Goal: Navigation & Orientation: Find specific page/section

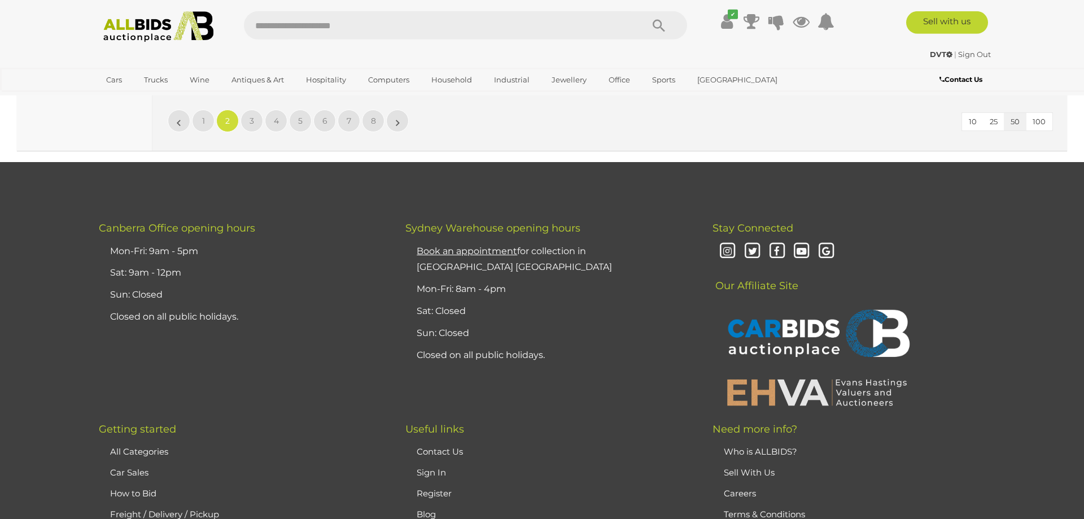
scroll to position [10927, 0]
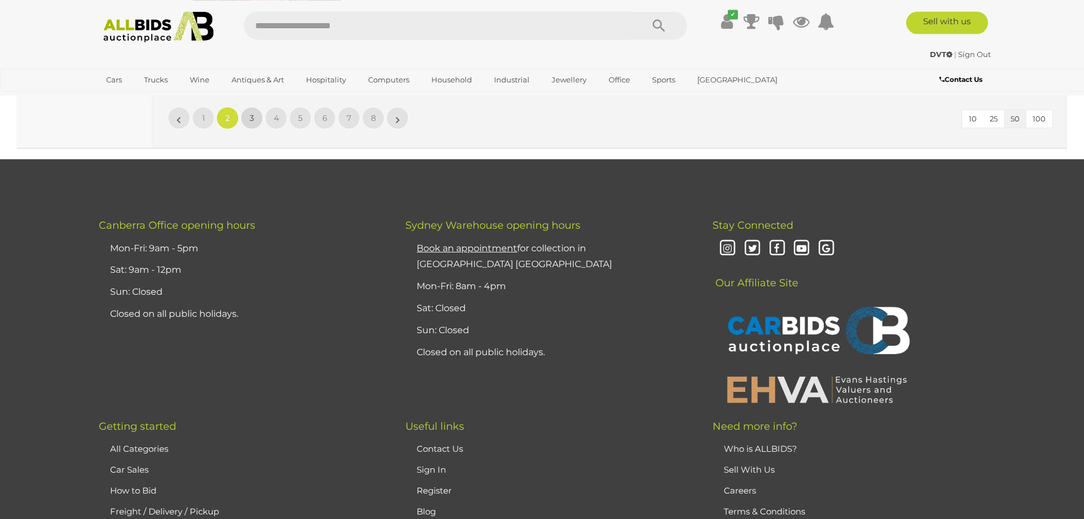
click at [247, 119] on link "3" at bounding box center [251, 118] width 23 height 23
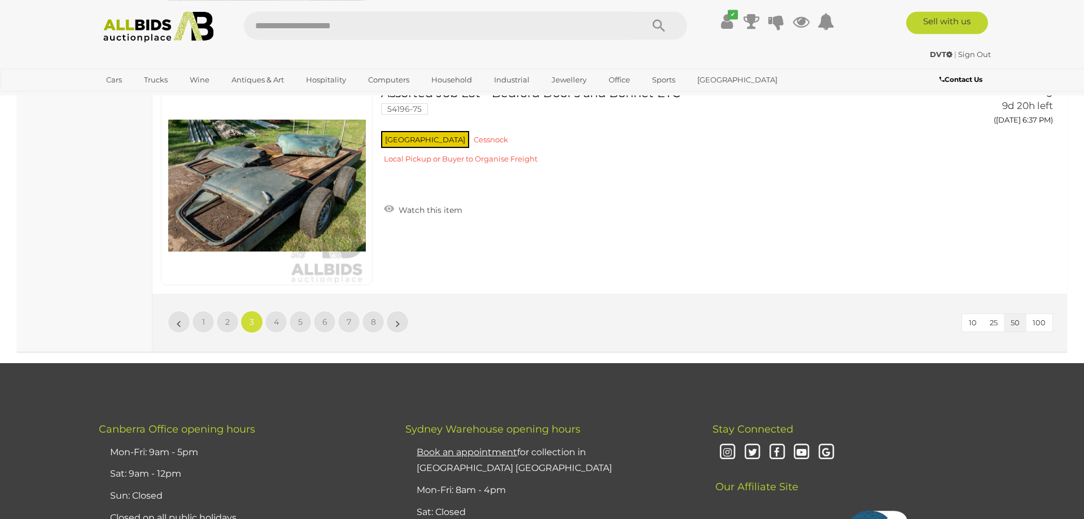
scroll to position [10546, 0]
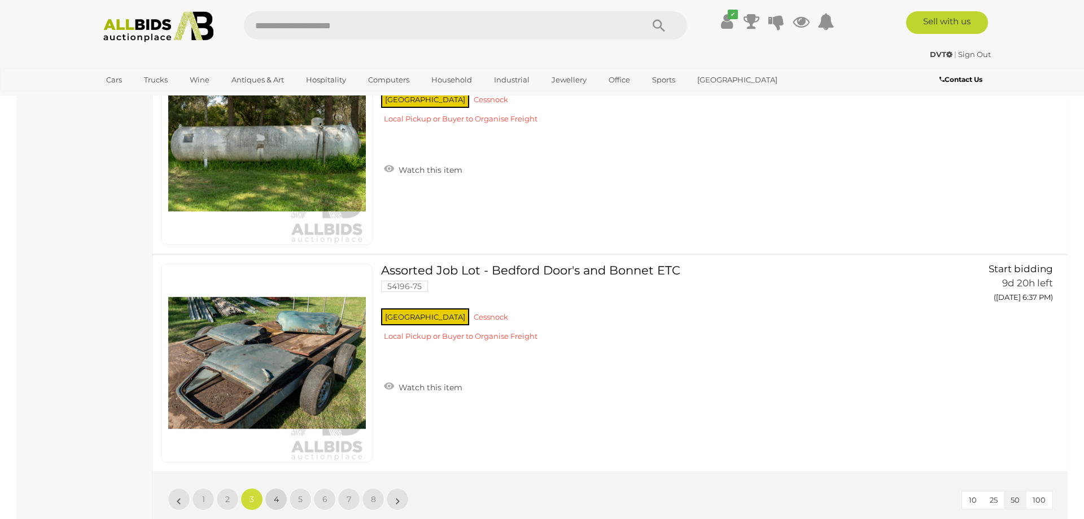
click at [278, 497] on span "4" at bounding box center [276, 499] width 5 height 10
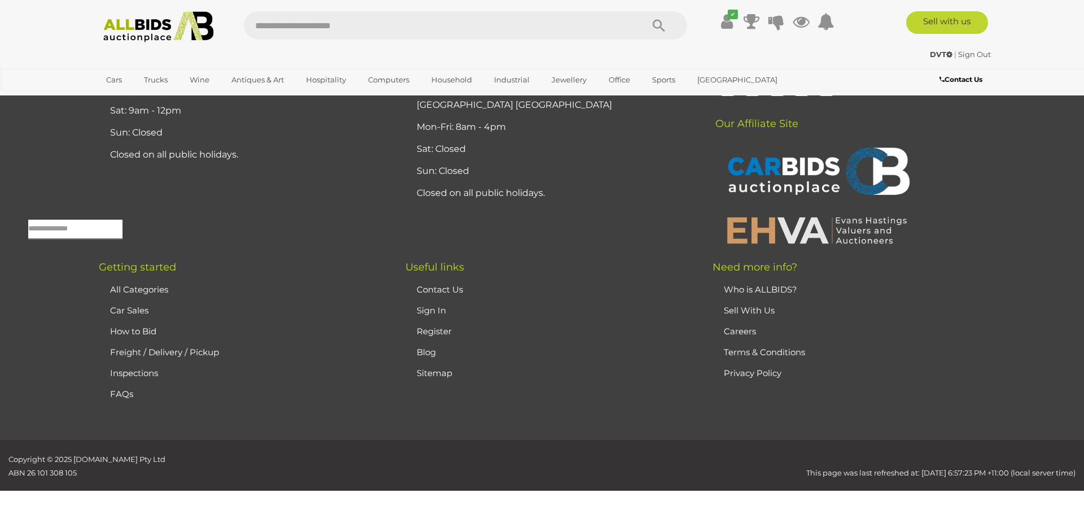
scroll to position [36, 0]
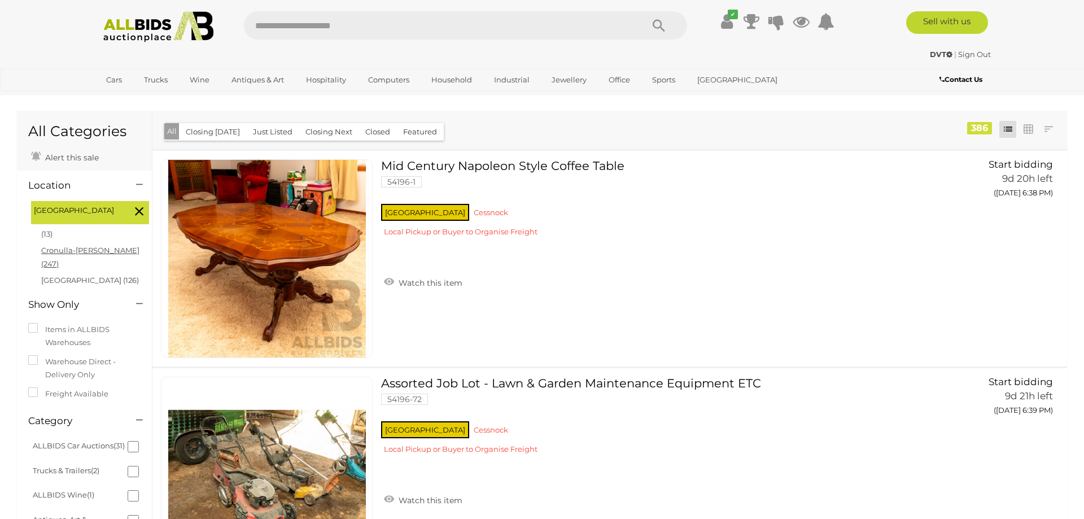
click at [75, 248] on link "Cronulla-[PERSON_NAME] (247)" at bounding box center [90, 257] width 98 height 22
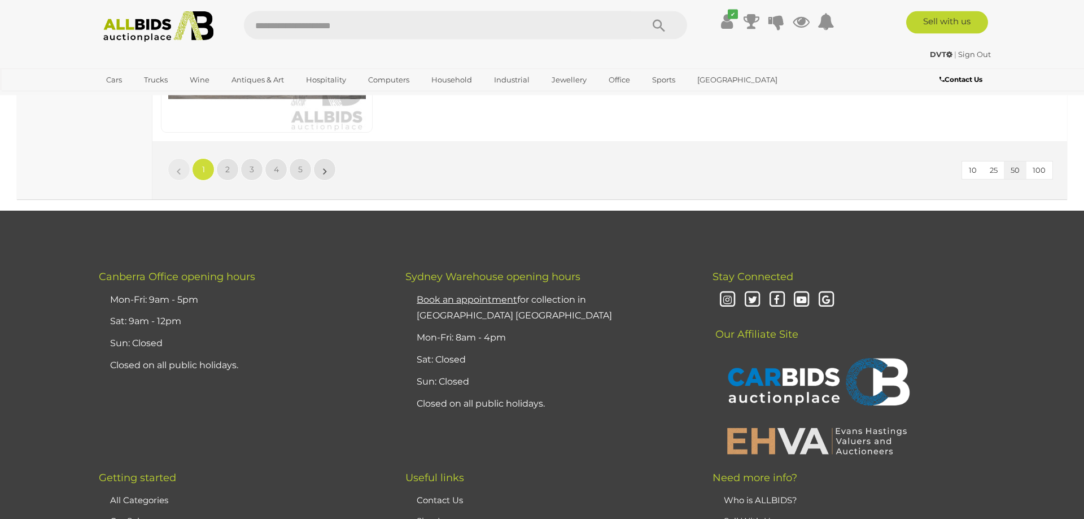
scroll to position [10914, 0]
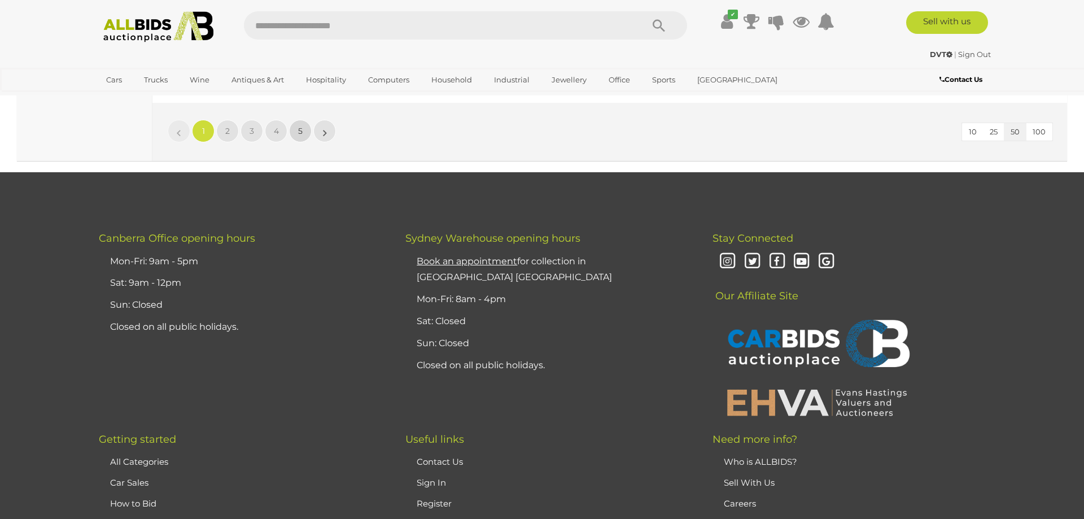
click at [296, 130] on link "5" at bounding box center [300, 131] width 23 height 23
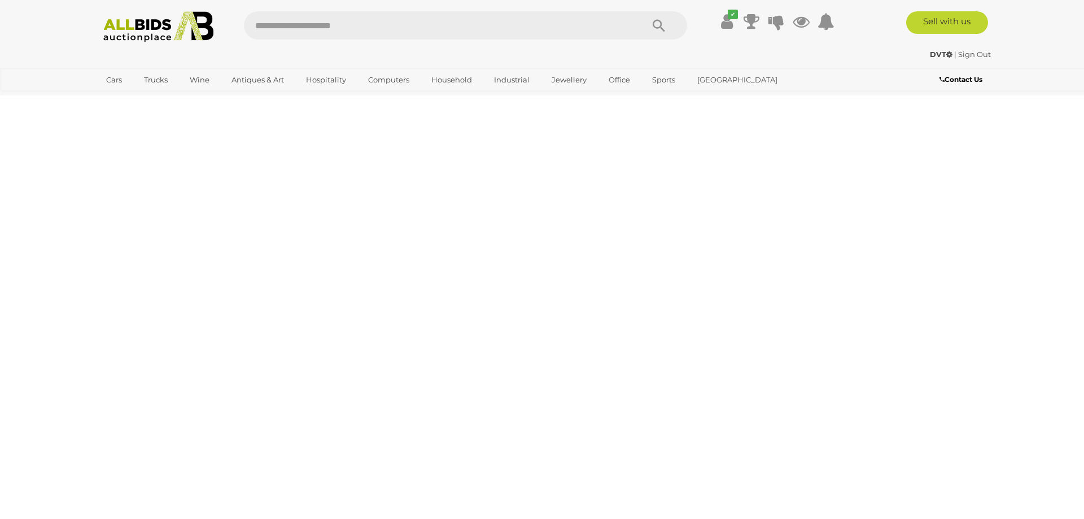
scroll to position [36, 0]
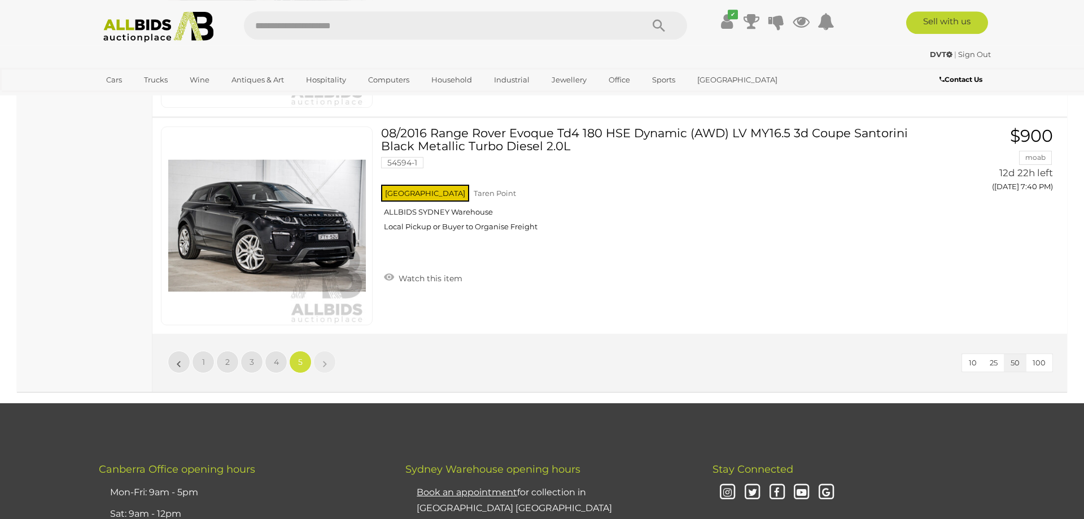
scroll to position [10030, 0]
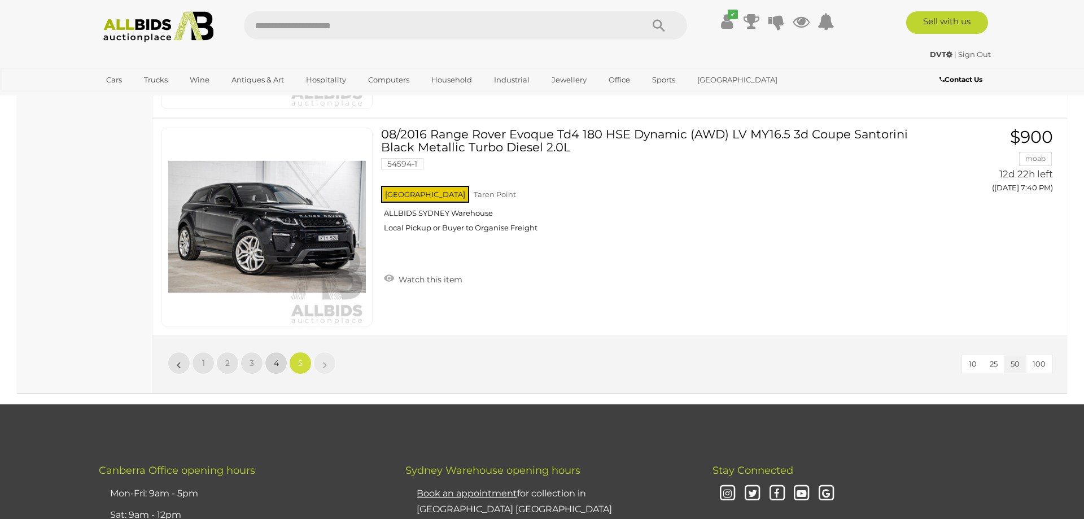
click at [278, 364] on span "4" at bounding box center [276, 363] width 5 height 10
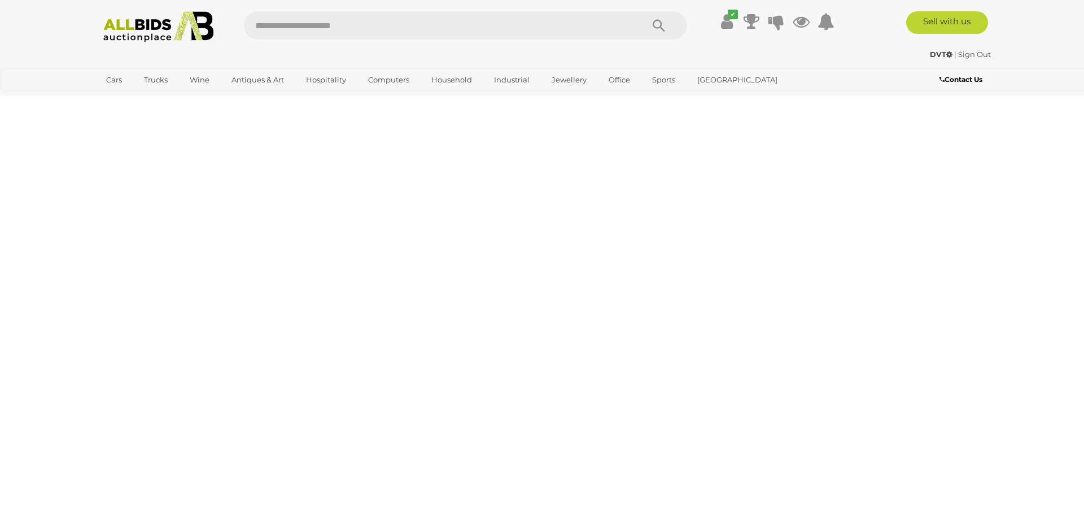
scroll to position [36, 0]
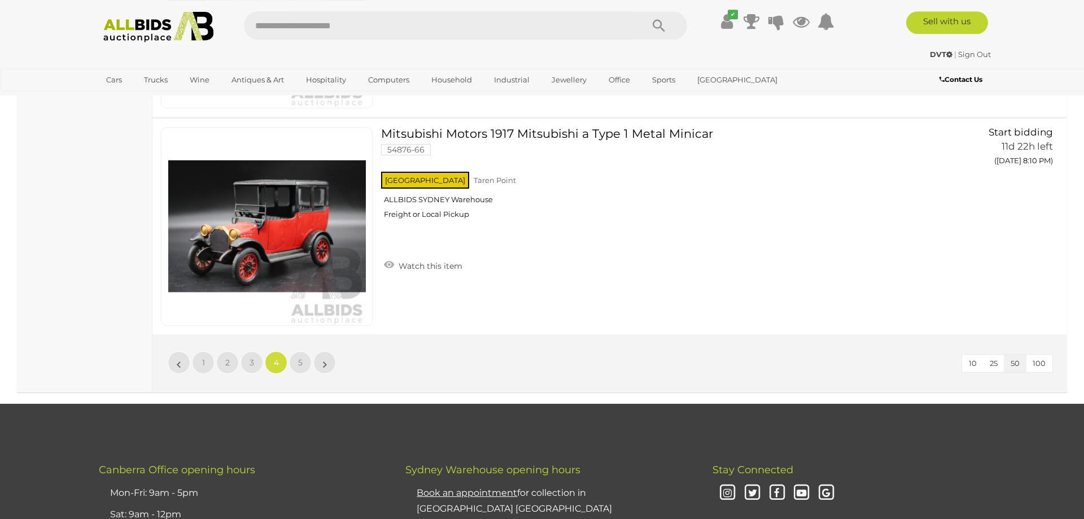
scroll to position [10682, 0]
click at [248, 361] on link "3" at bounding box center [251, 363] width 23 height 23
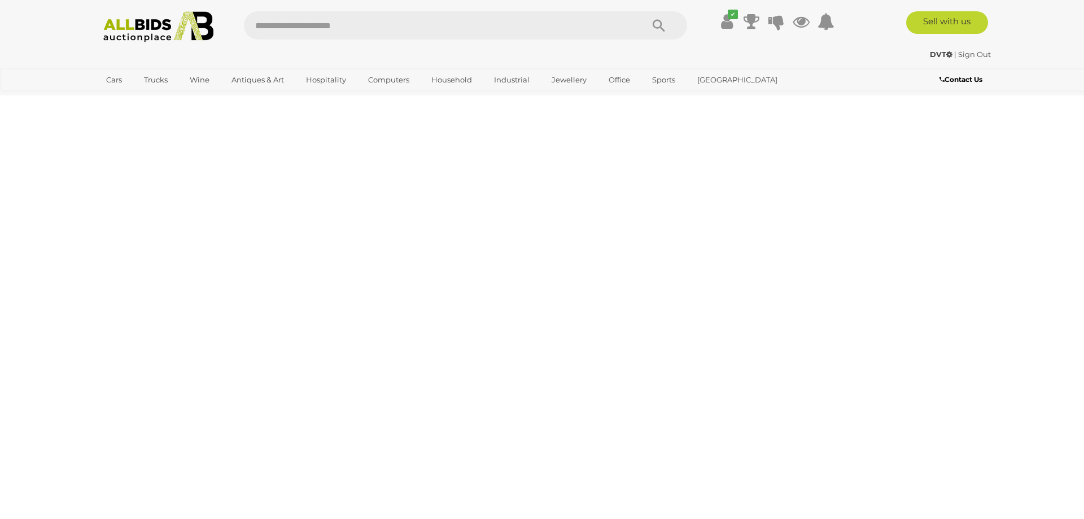
scroll to position [36, 0]
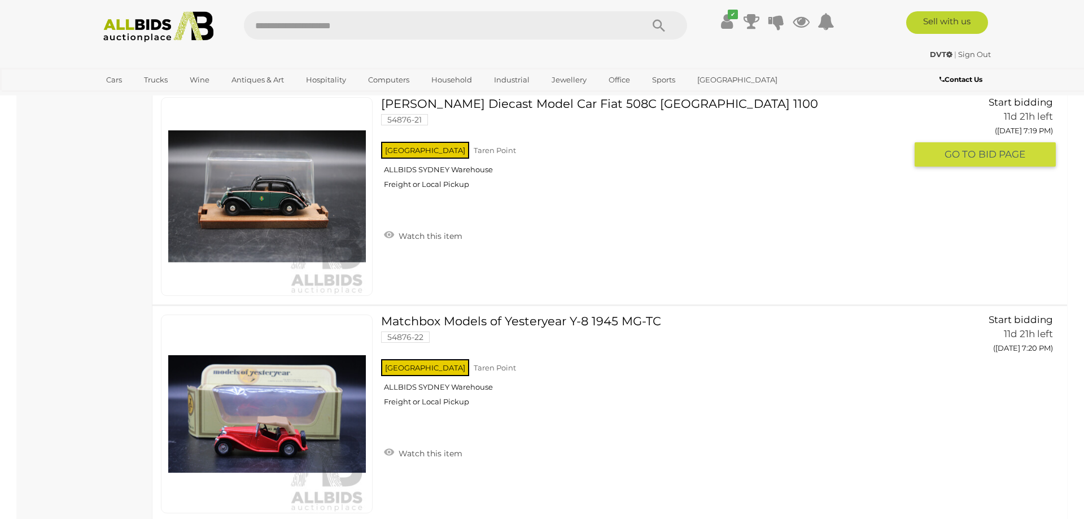
scroll to position [10682, 0]
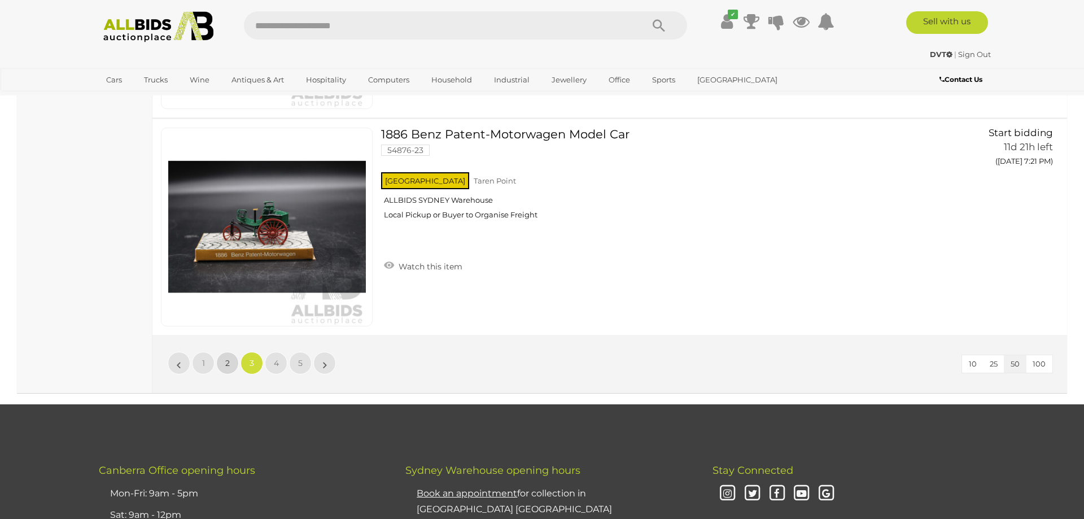
click at [228, 370] on link "2" at bounding box center [227, 363] width 23 height 23
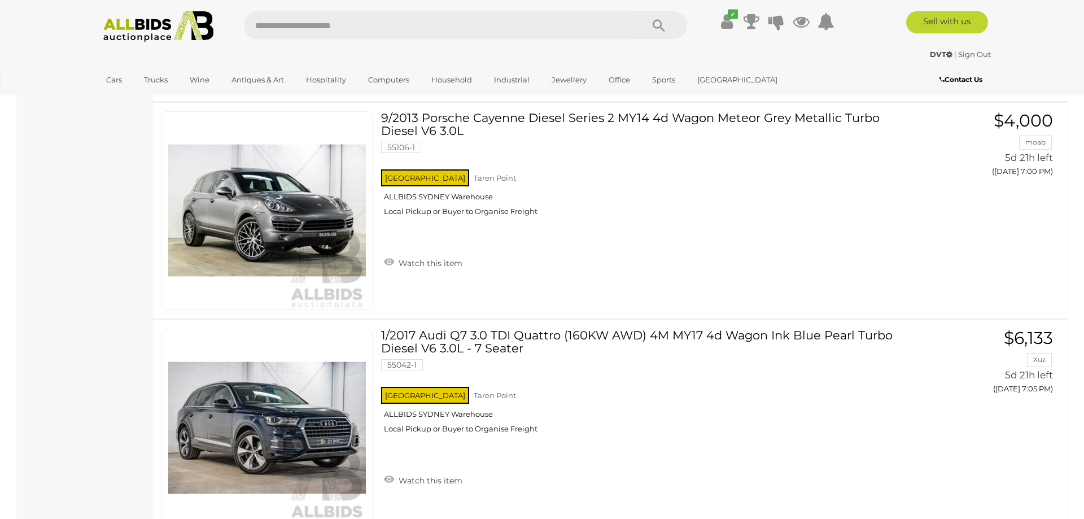
scroll to position [9737, 0]
